Goal: Task Accomplishment & Management: Manage account settings

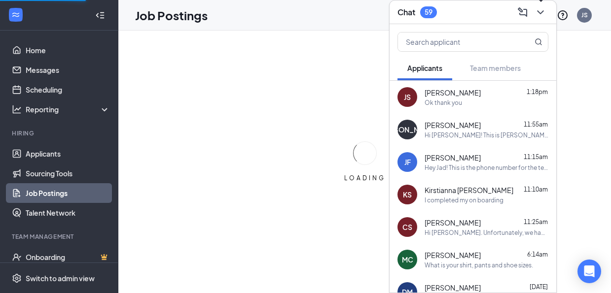
click at [545, 10] on icon "ChevronDown" at bounding box center [541, 12] width 12 height 12
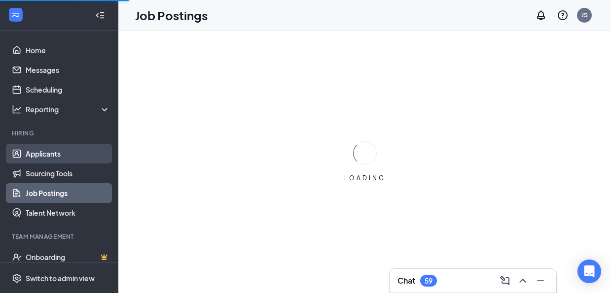
click at [55, 154] on link "Applicants" at bounding box center [68, 154] width 84 height 20
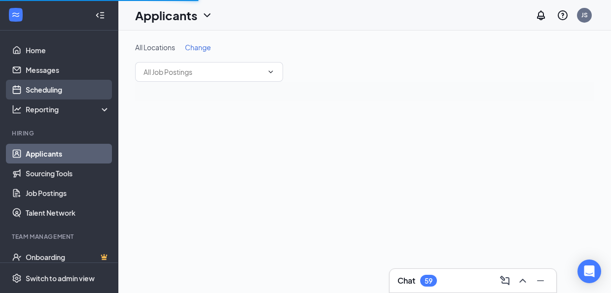
click at [64, 90] on link "Scheduling" at bounding box center [68, 90] width 84 height 20
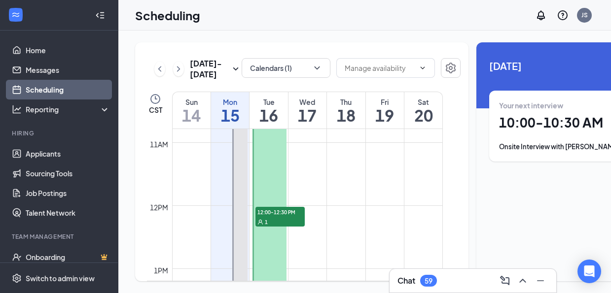
scroll to position [699, 0]
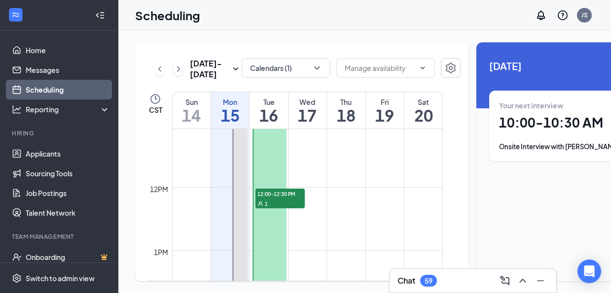
click at [284, 199] on span "12:00-12:30 PM" at bounding box center [279, 194] width 49 height 10
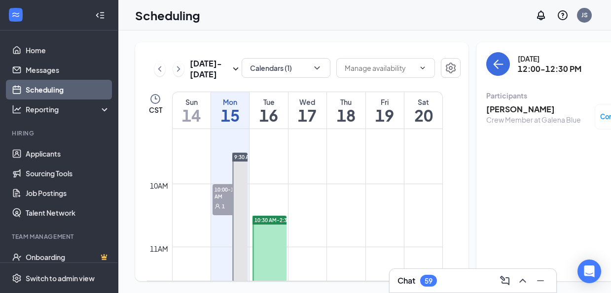
scroll to position [610, 0]
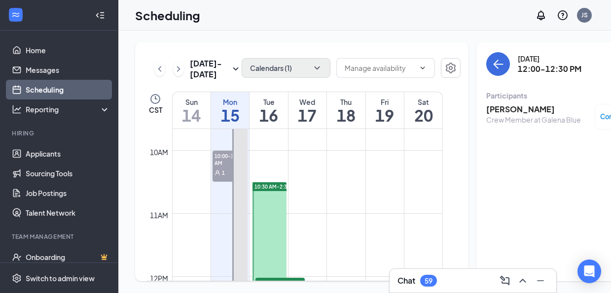
click at [312, 63] on icon "ChevronDown" at bounding box center [317, 68] width 10 height 10
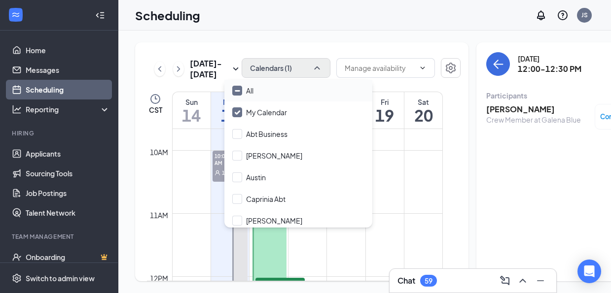
click at [240, 94] on icon "Minimize" at bounding box center [237, 90] width 7 height 7
click at [240, 94] on input "All" at bounding box center [242, 91] width 21 height 10
checkbox input "true"
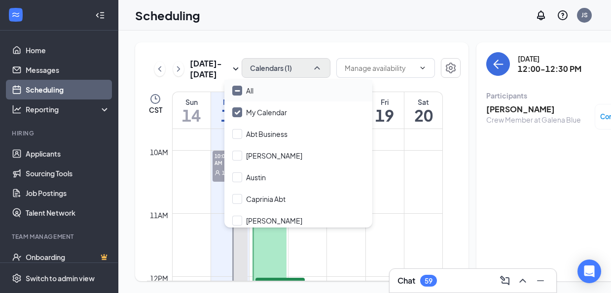
checkbox input "true"
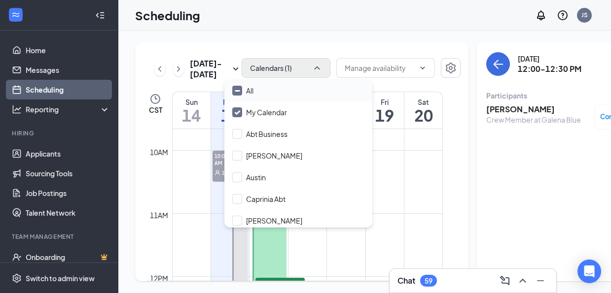
checkbox input "true"
click at [161, 49] on div "[DATE] - [DATE] All calendars CST Sun 14 Mon 15 Tue 16 Wed 17 Thu 18 Fri 19 Sat…" at bounding box center [301, 161] width 333 height 239
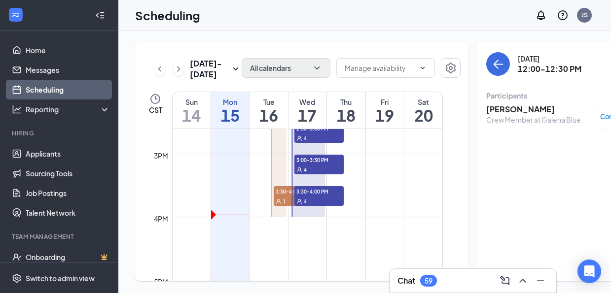
scroll to position [930, 0]
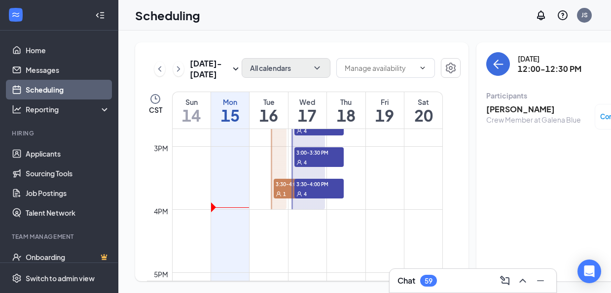
click at [279, 189] on span "3:30-4:00 PM" at bounding box center [298, 184] width 49 height 10
click at [498, 108] on h3 "[PERSON_NAME]" at bounding box center [533, 109] width 95 height 11
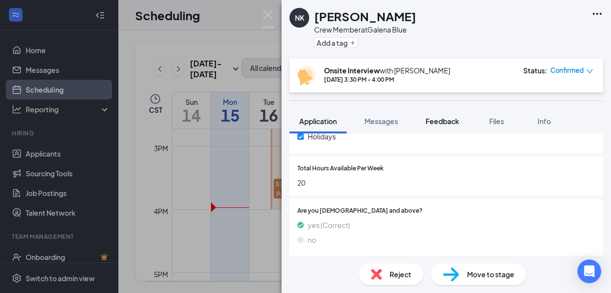
scroll to position [575, 0]
click at [495, 121] on span "Files" at bounding box center [496, 121] width 15 height 9
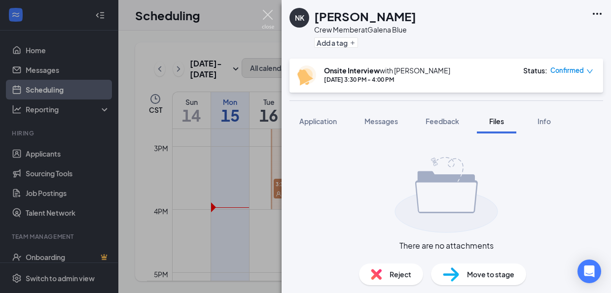
click at [271, 14] on img at bounding box center [268, 19] width 12 height 19
